Goal: Task Accomplishment & Management: Manage account settings

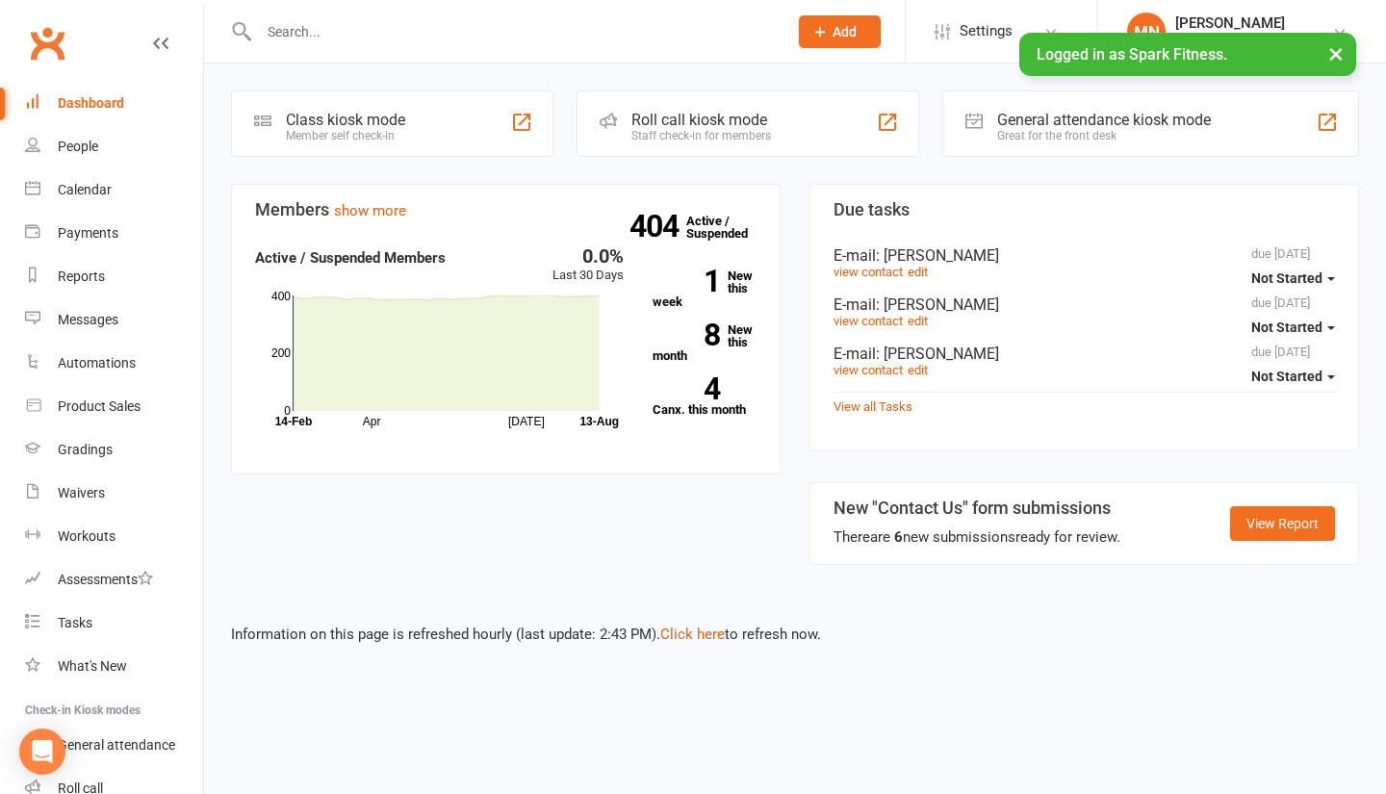
click at [115, 198] on link "Calendar" at bounding box center [114, 189] width 178 height 43
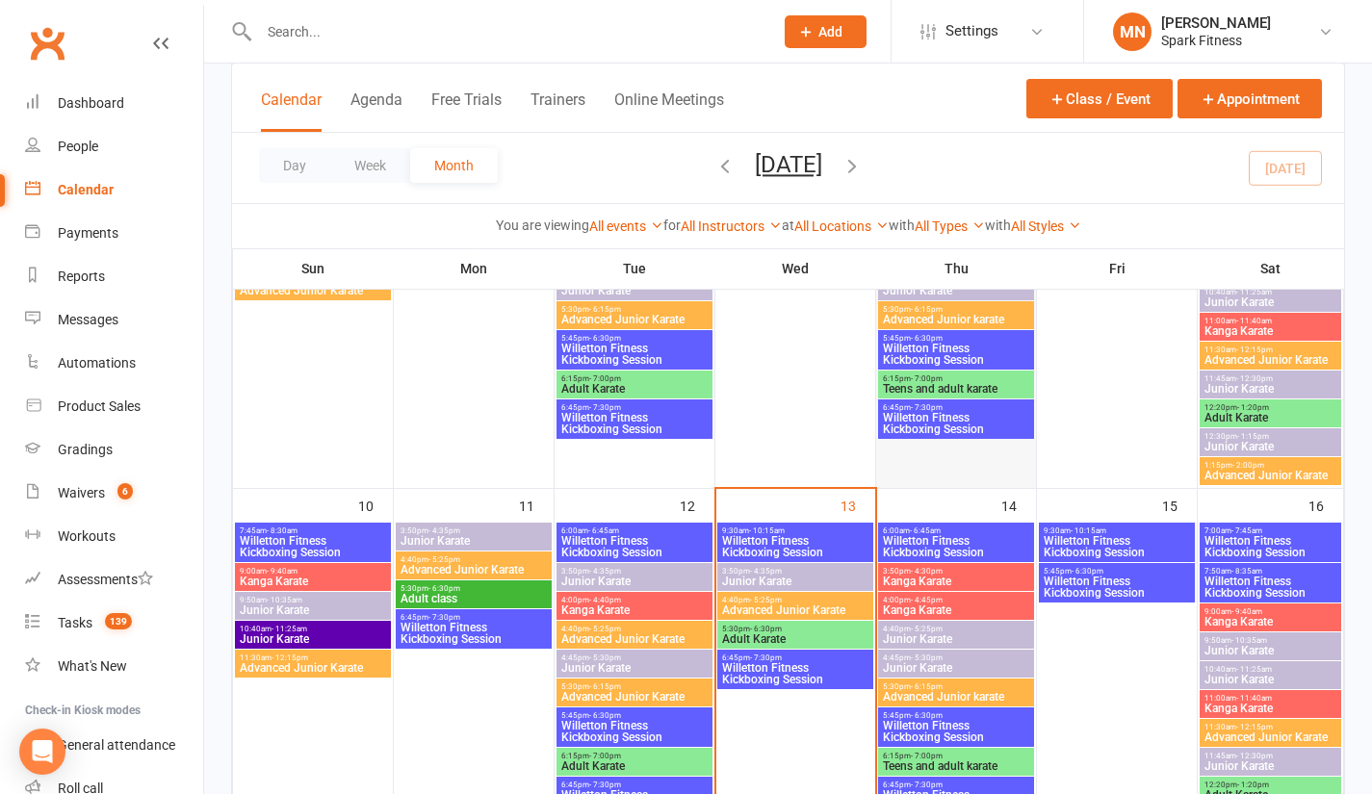
scroll to position [770, 0]
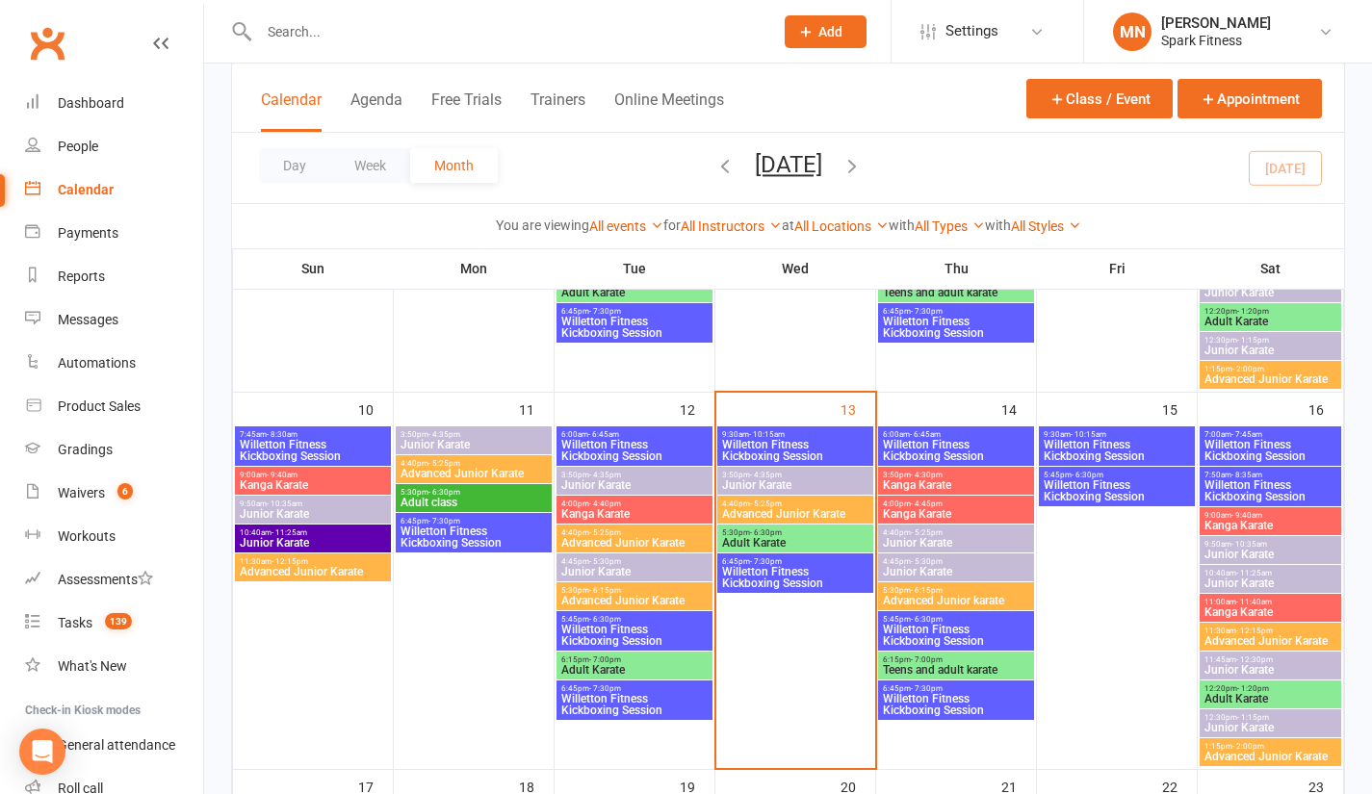
click at [1085, 450] on span "Willetton Fitness Kickboxing Session" at bounding box center [1117, 450] width 148 height 23
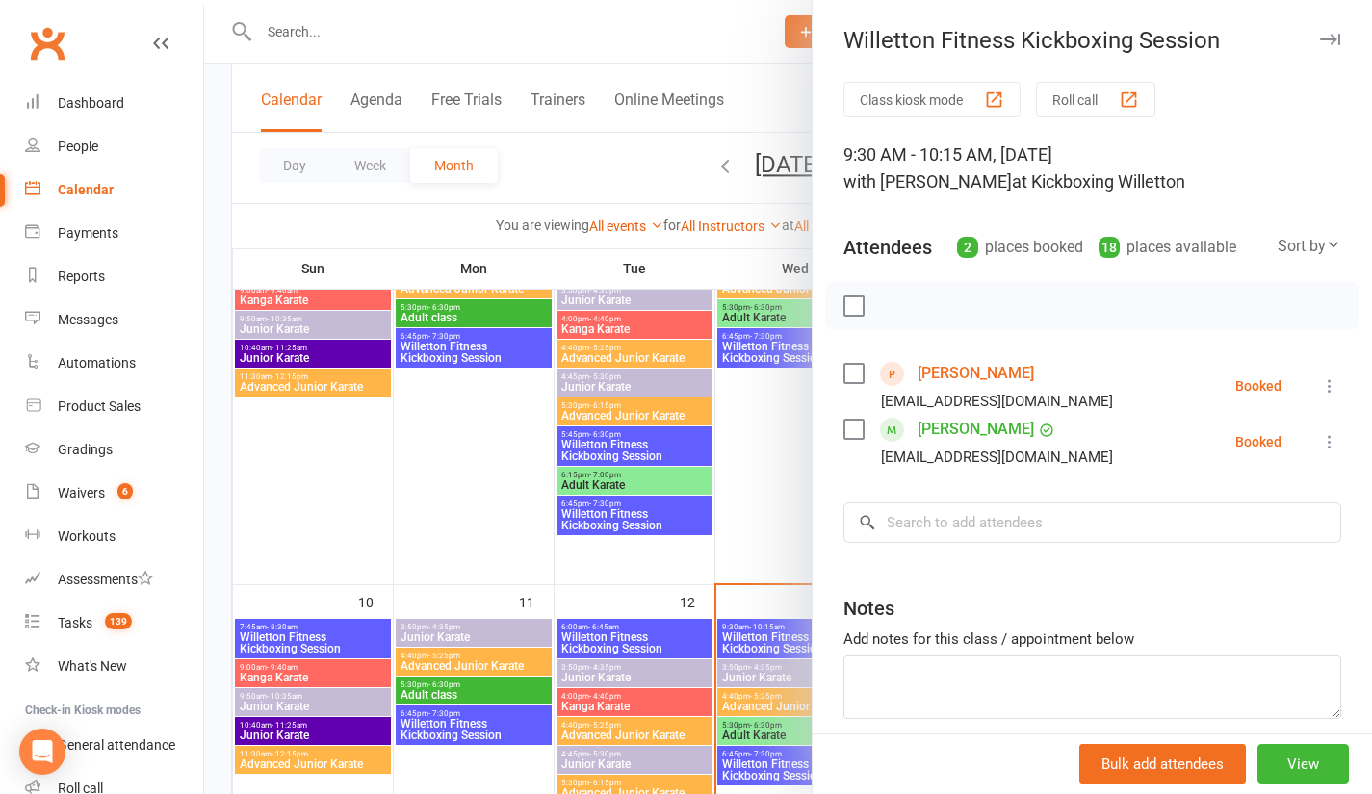
scroll to position [674, 0]
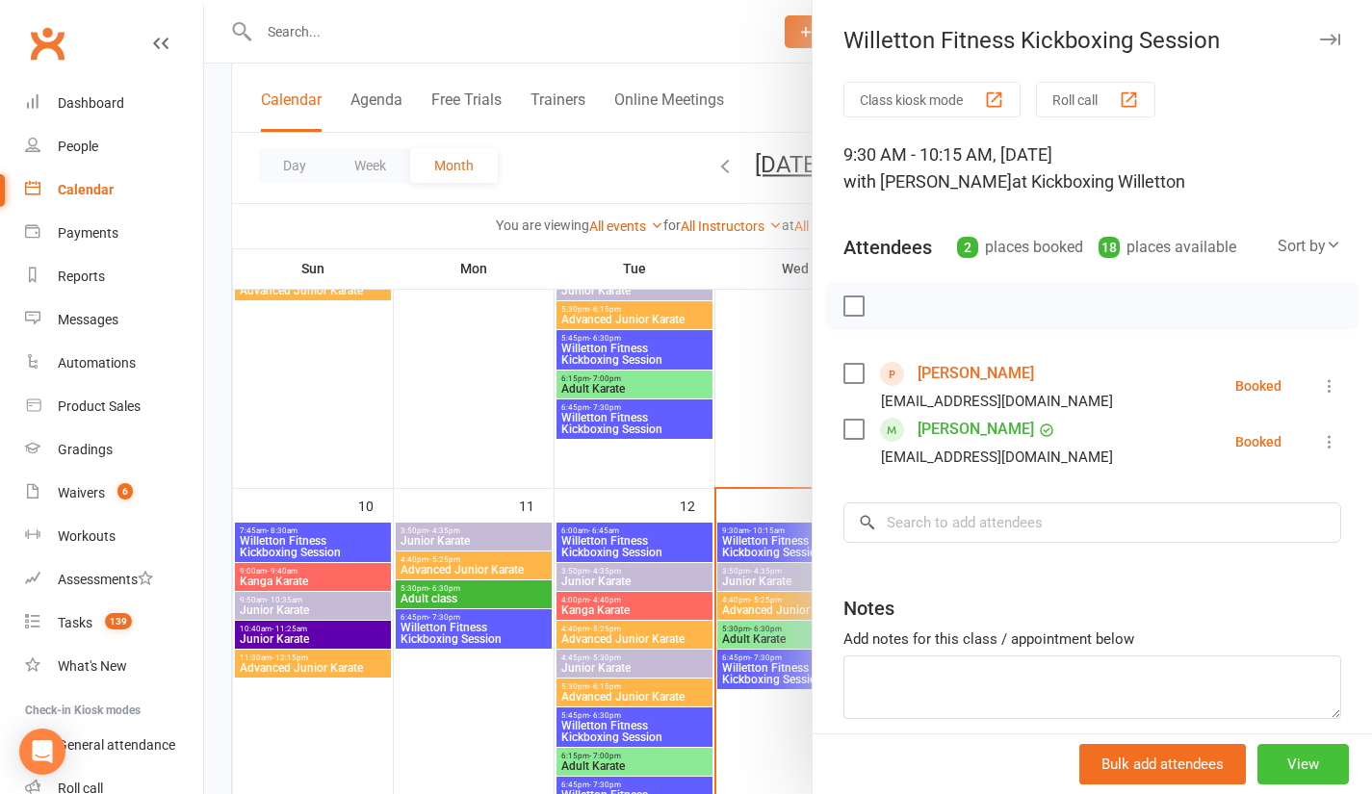
click at [1257, 776] on button "View" at bounding box center [1302, 764] width 91 height 40
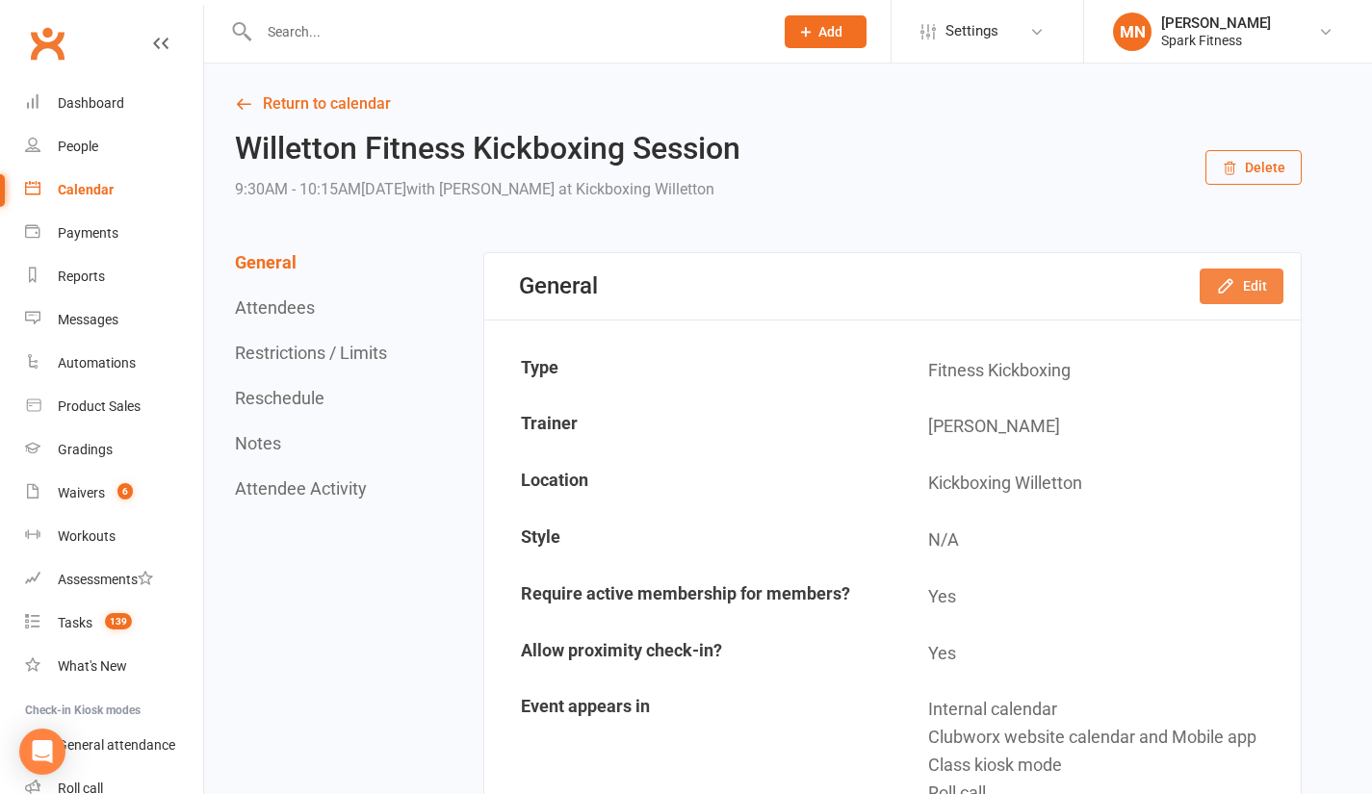
click at [1225, 282] on icon "button" at bounding box center [1225, 285] width 19 height 19
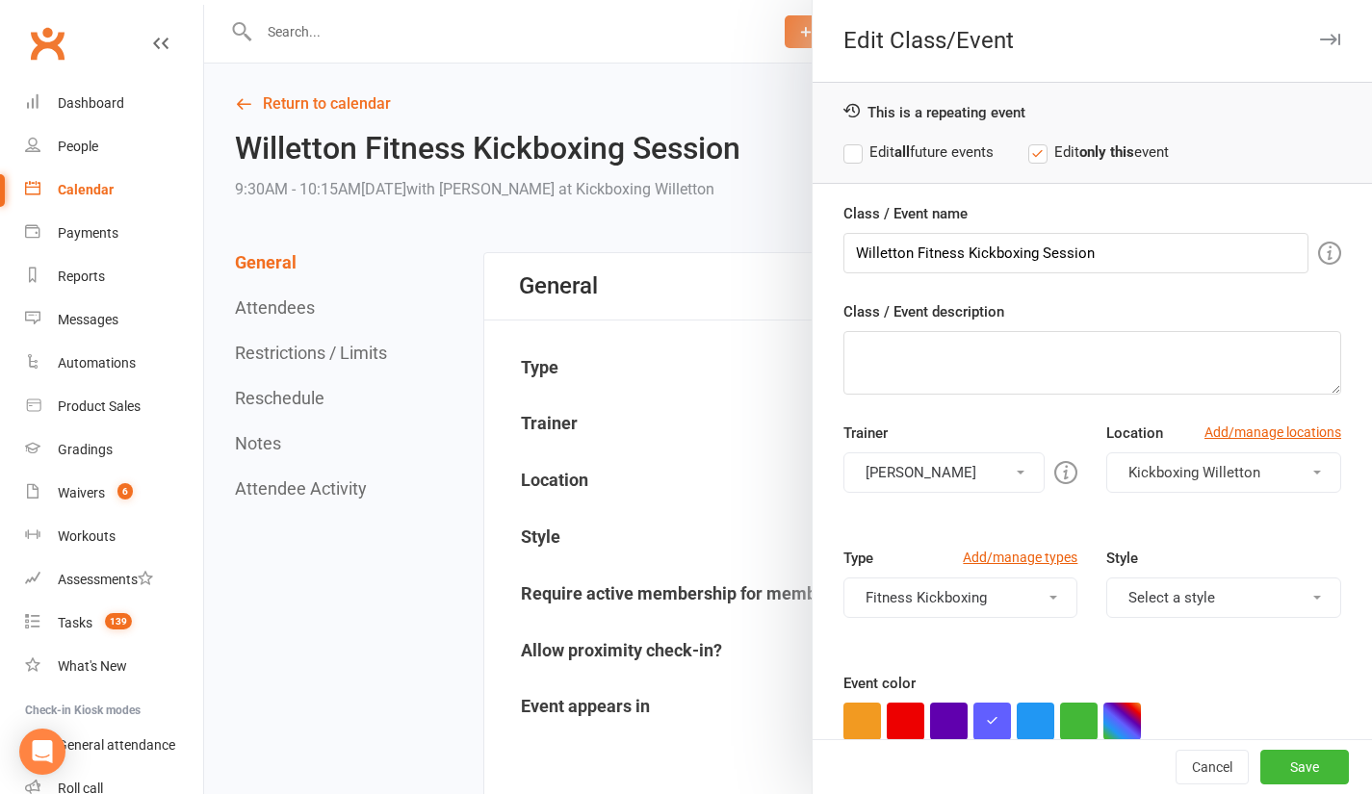
click at [951, 476] on button "[PERSON_NAME]" at bounding box center [944, 472] width 202 height 40
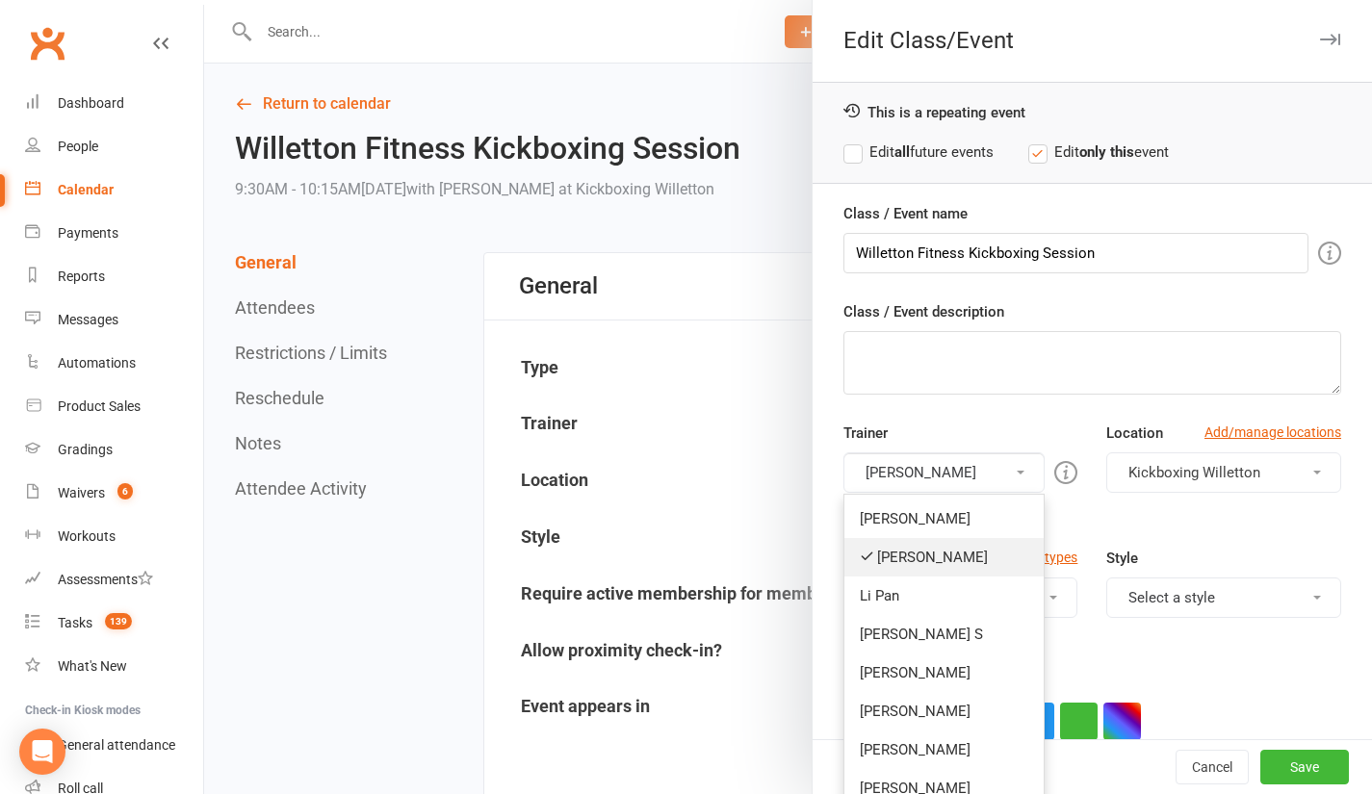
click at [908, 550] on link "[PERSON_NAME]" at bounding box center [944, 557] width 200 height 39
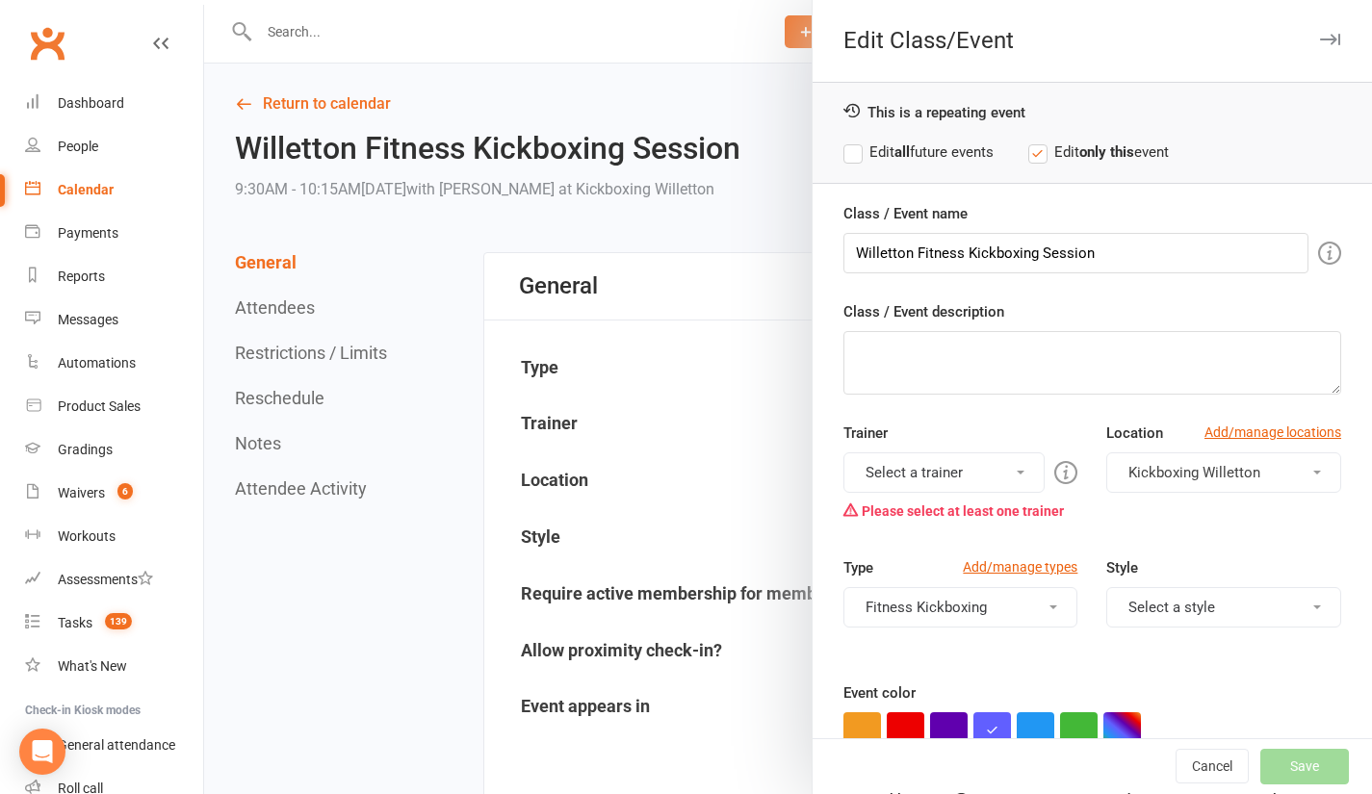
click at [907, 463] on button "Select a trainer" at bounding box center [944, 472] width 202 height 40
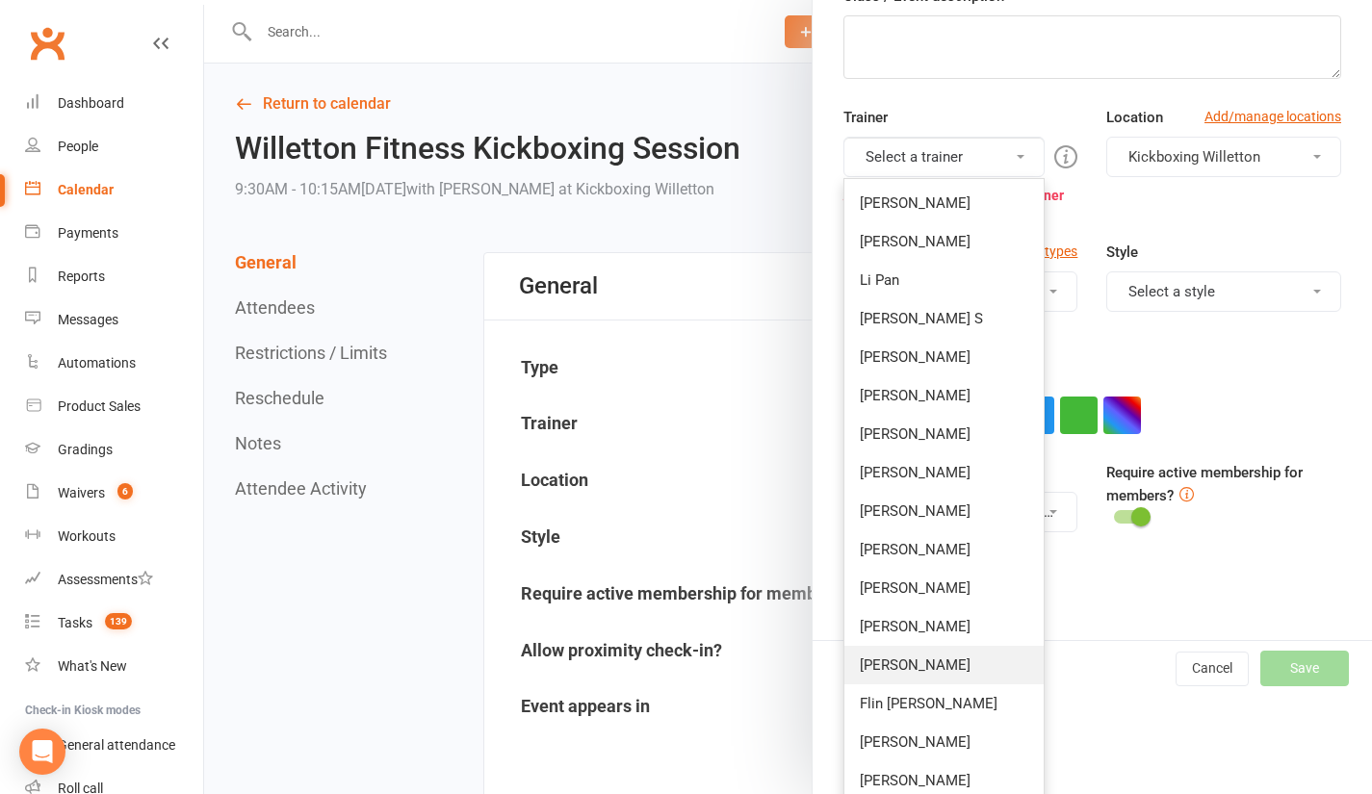
scroll to position [327, 0]
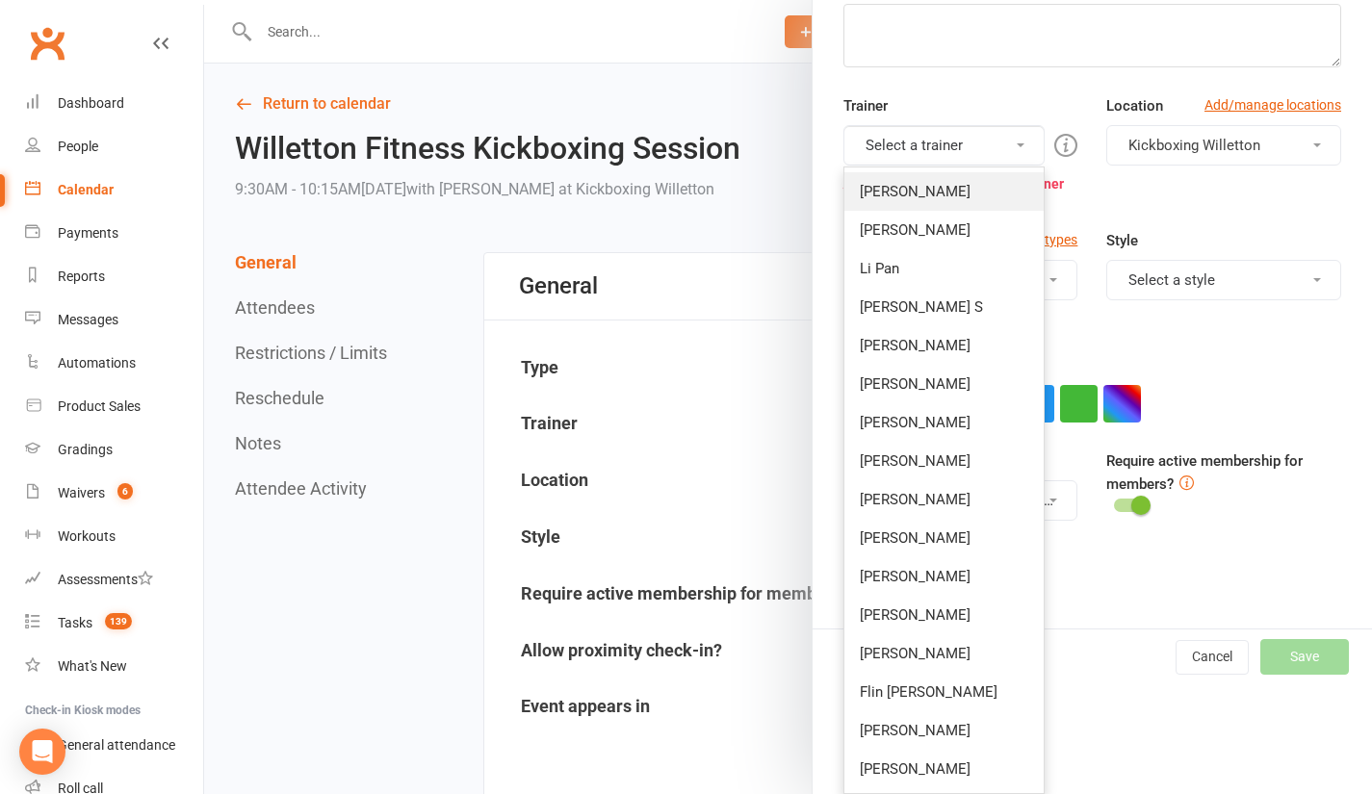
click at [900, 200] on link "[PERSON_NAME]" at bounding box center [944, 191] width 200 height 39
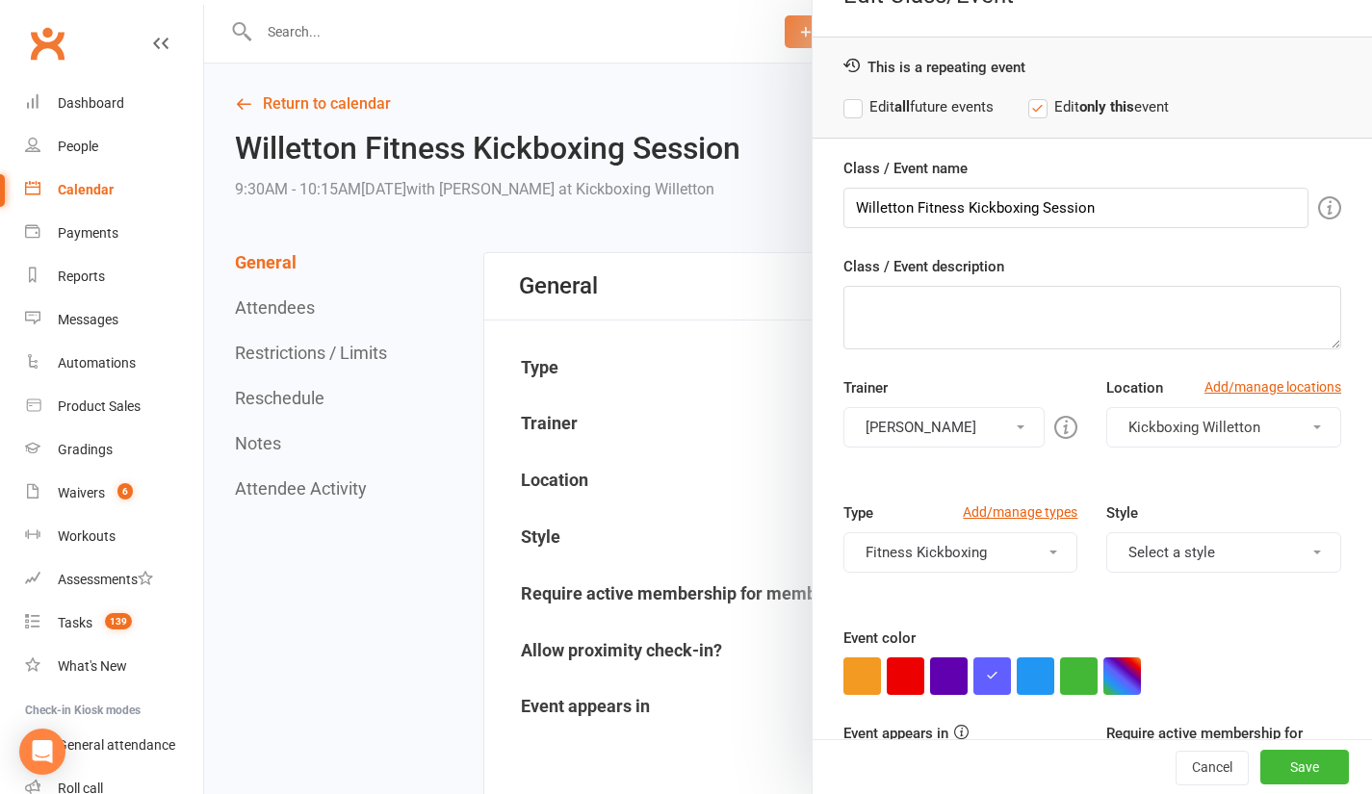
scroll to position [0, 0]
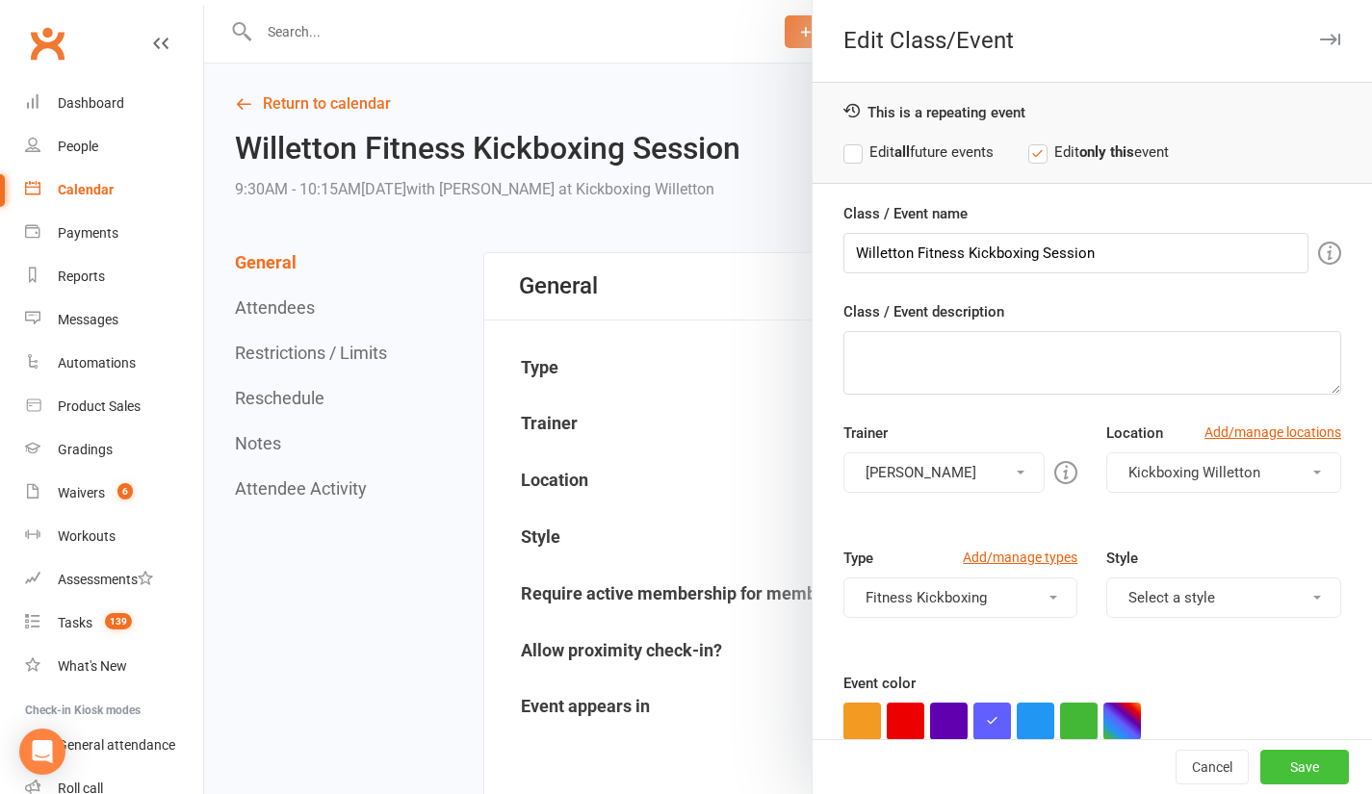
click at [1281, 752] on button "Save" at bounding box center [1304, 767] width 89 height 35
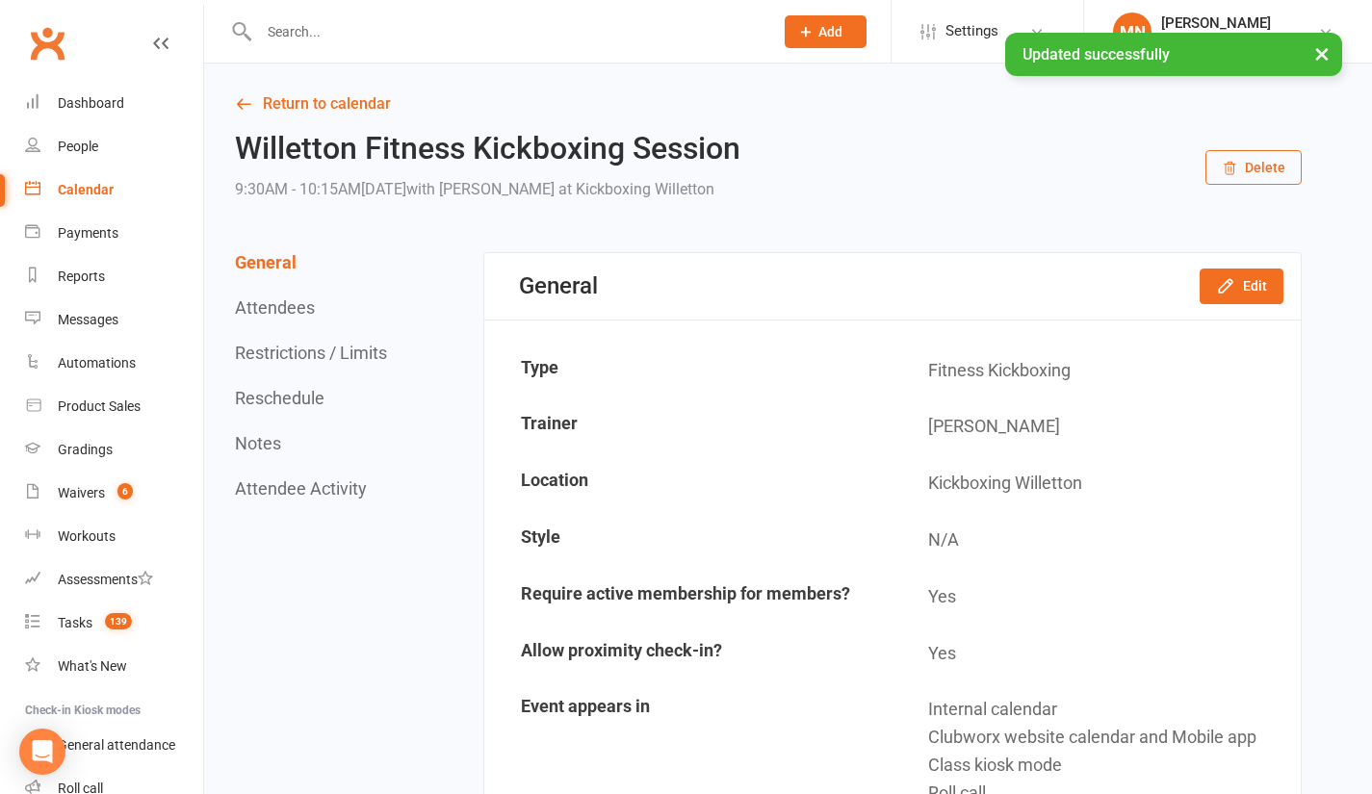
click at [97, 192] on div "Calendar" at bounding box center [86, 189] width 56 height 15
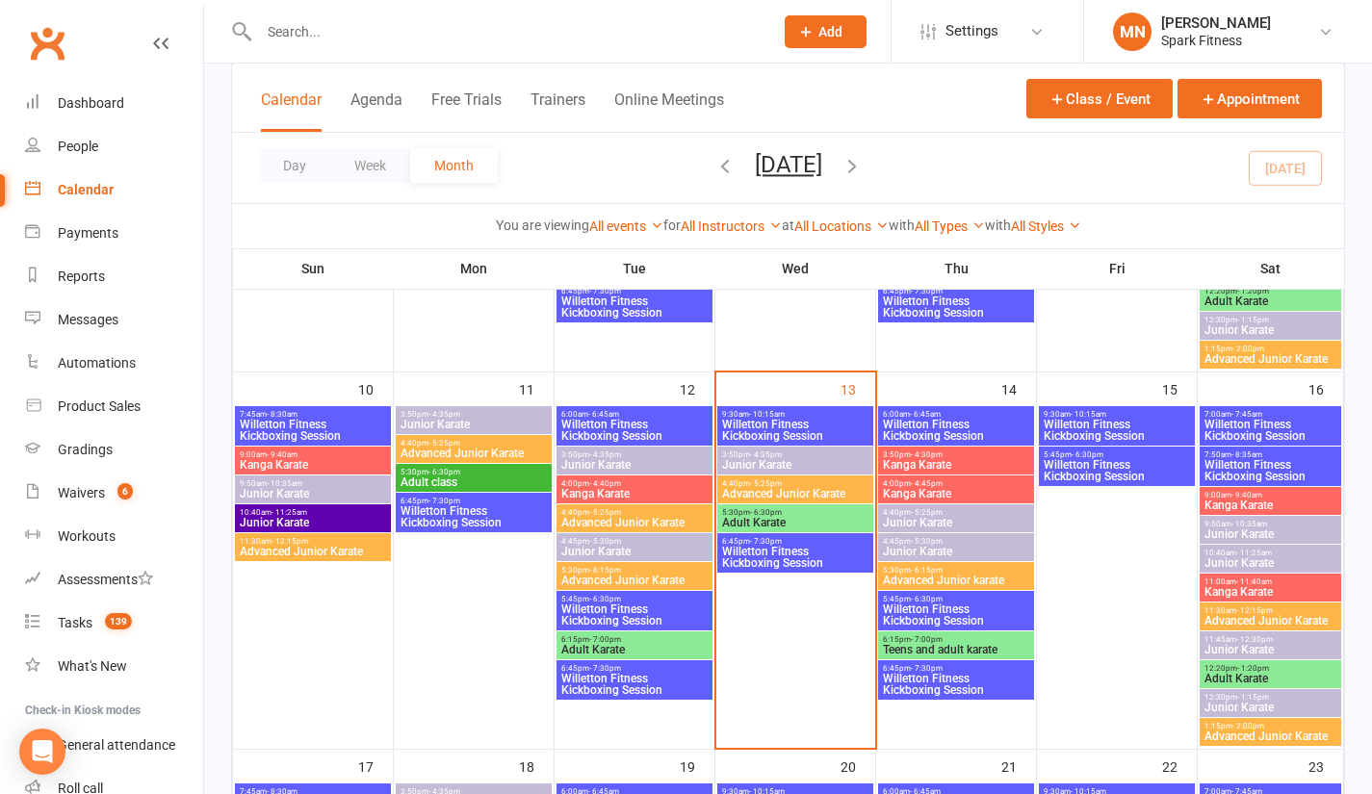
scroll to position [770, 0]
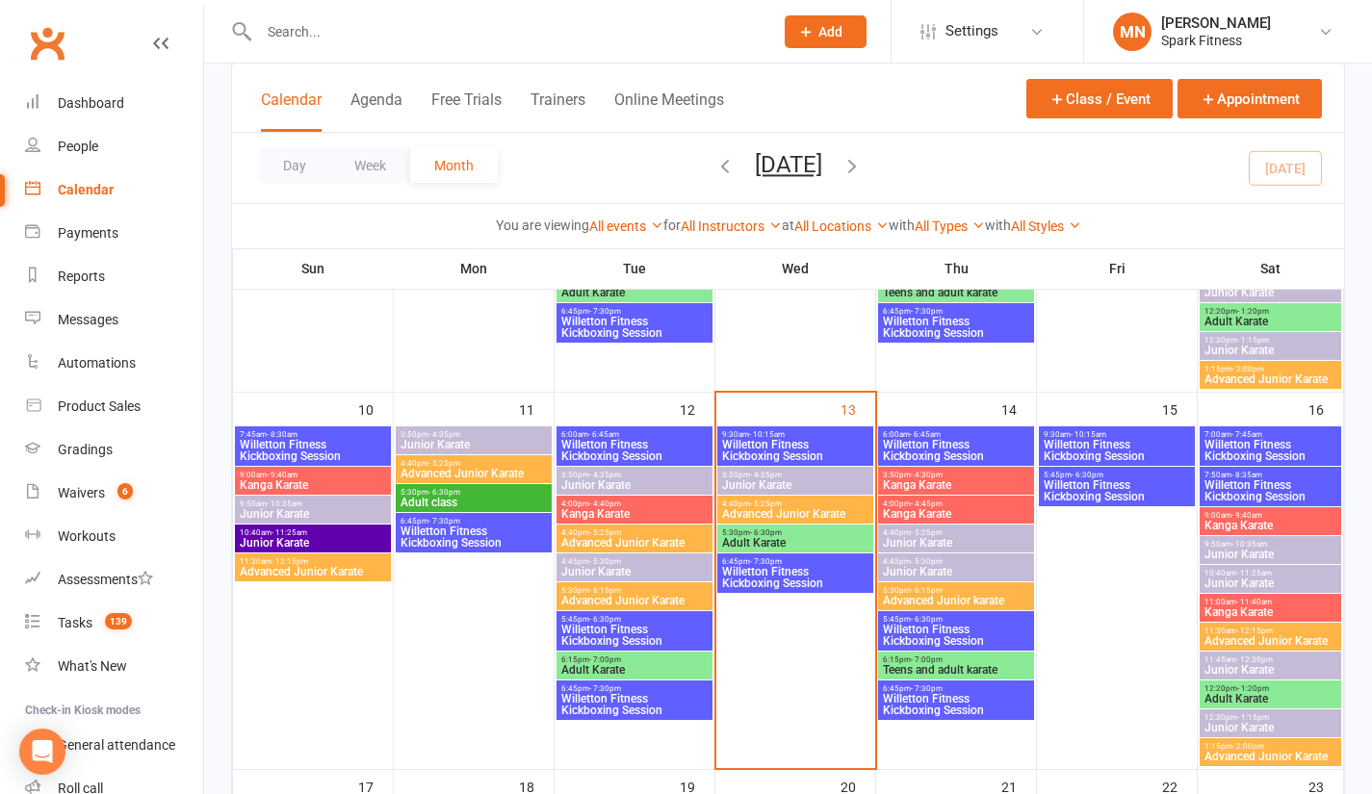
click at [1098, 442] on span "Willetton Fitness Kickboxing Session" at bounding box center [1117, 450] width 148 height 23
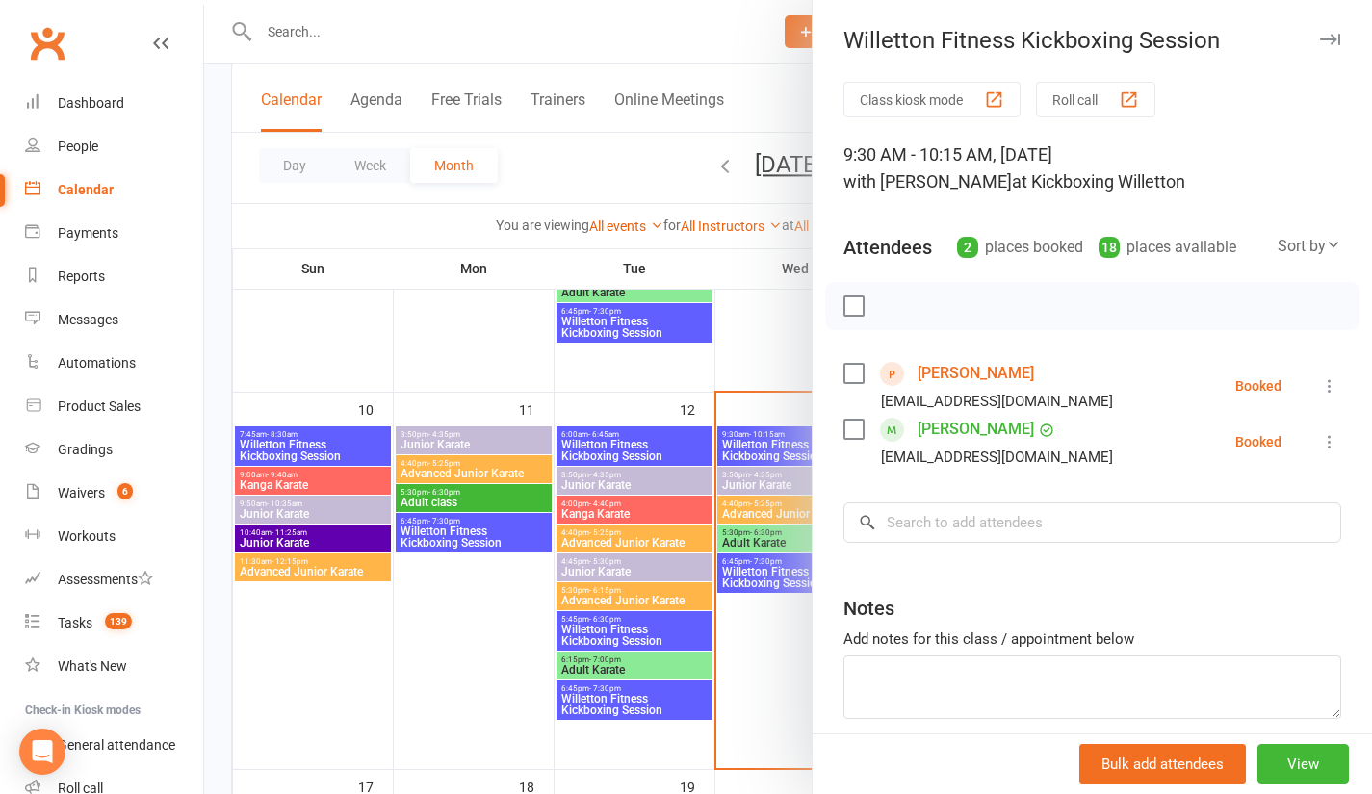
click at [225, 340] on div at bounding box center [788, 397] width 1168 height 794
